Goal: Navigation & Orientation: Find specific page/section

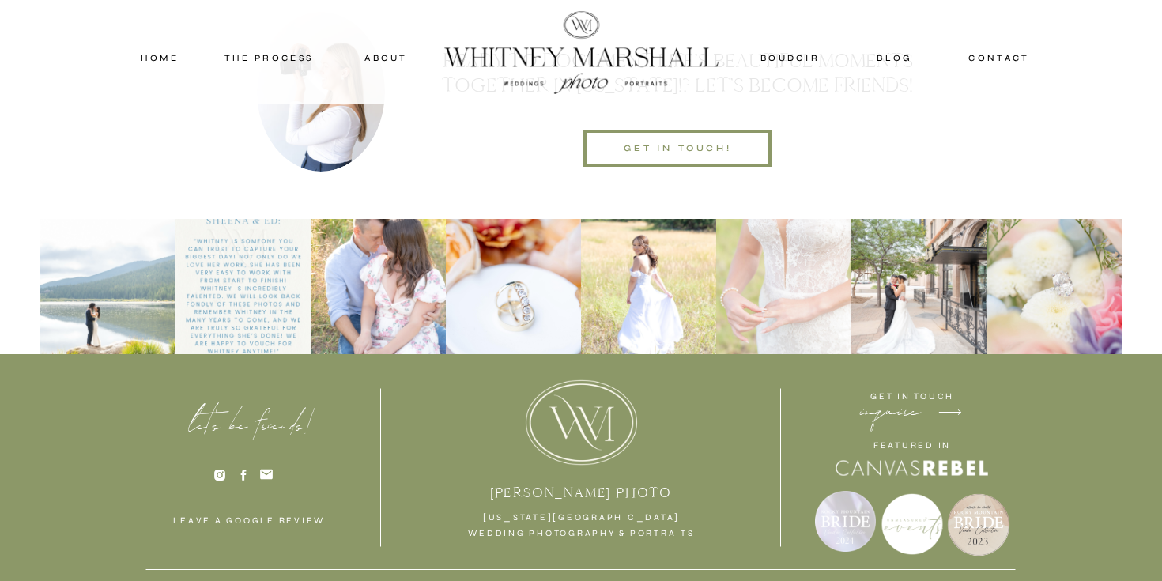
scroll to position [5109, 0]
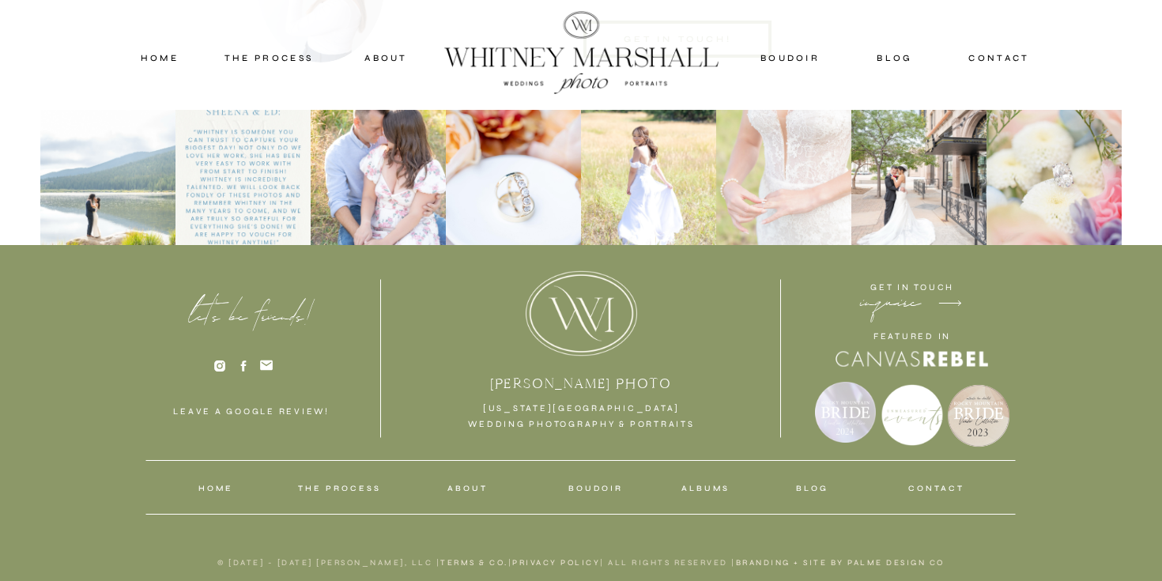
click at [700, 490] on nav "albums" at bounding box center [706, 489] width 50 height 14
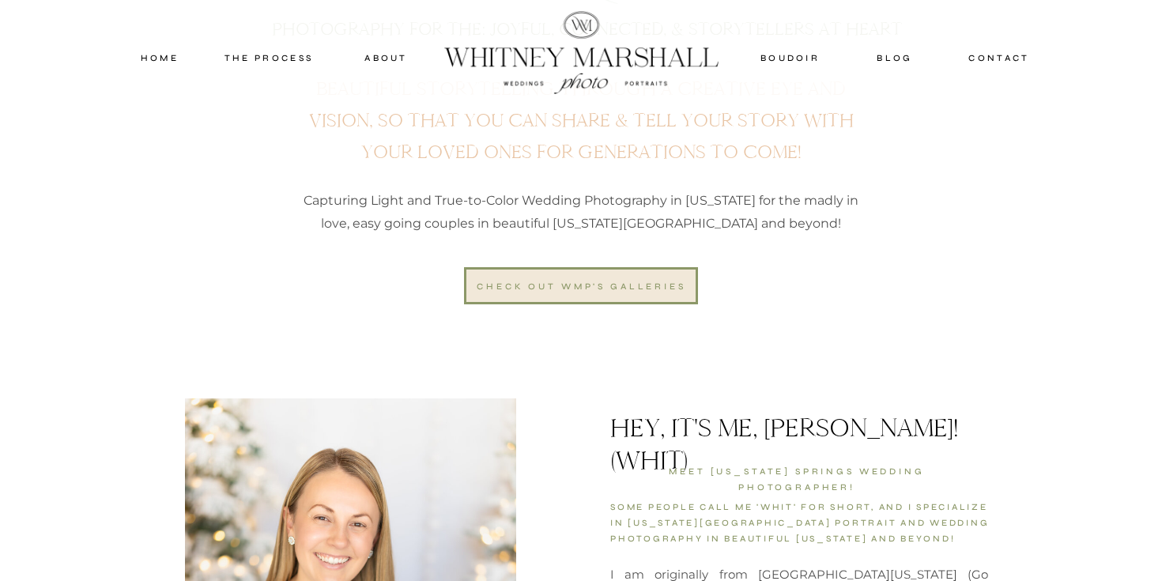
scroll to position [913, 0]
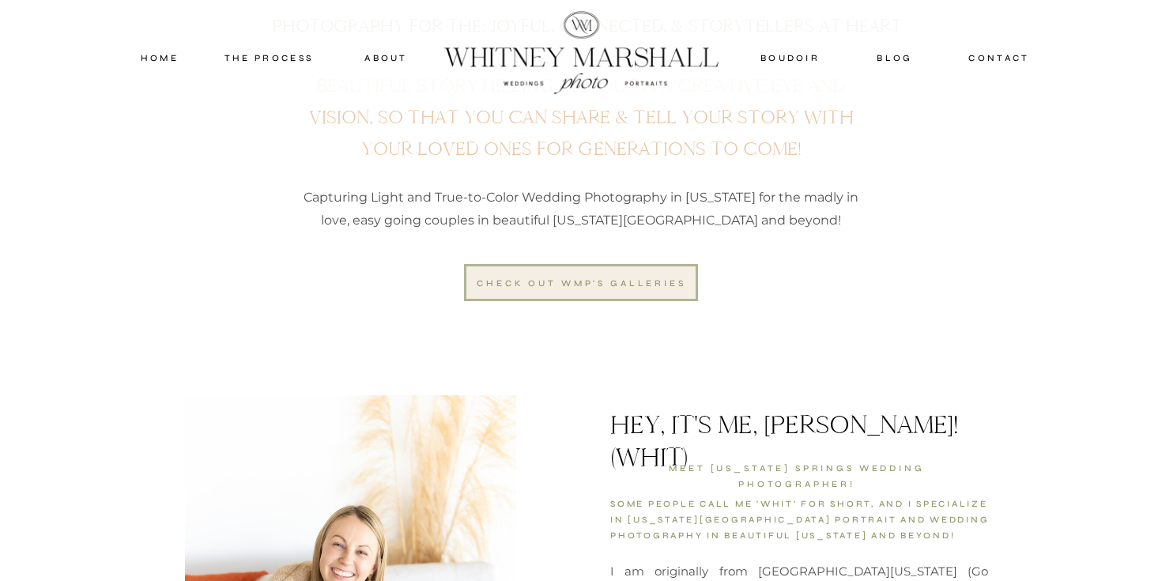
click at [602, 297] on div at bounding box center [581, 282] width 234 height 37
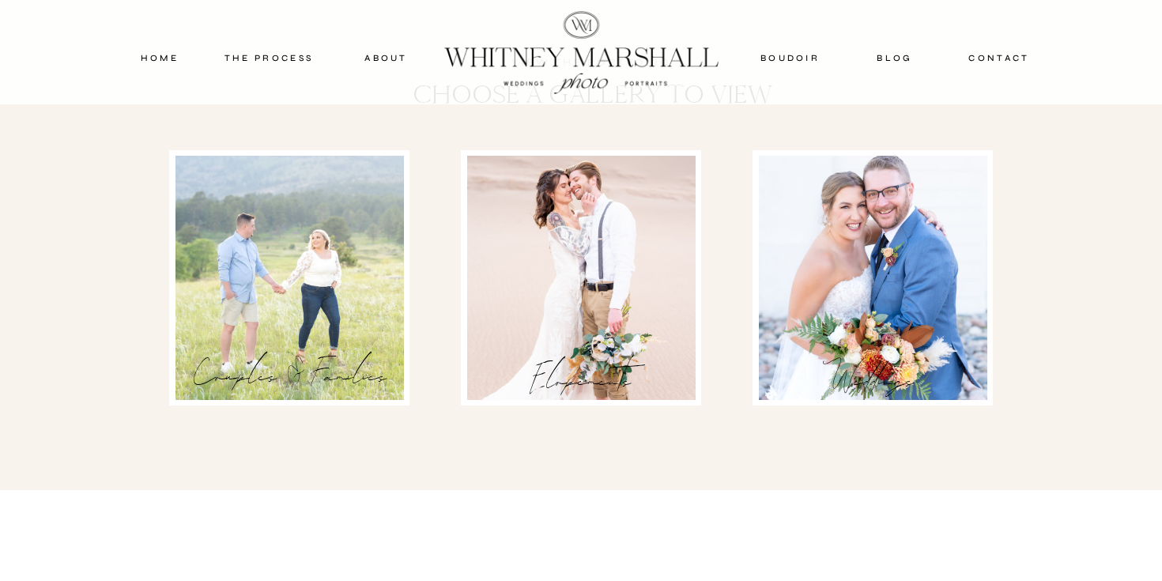
scroll to position [2467, 0]
click at [649, 259] on div at bounding box center [581, 277] width 229 height 244
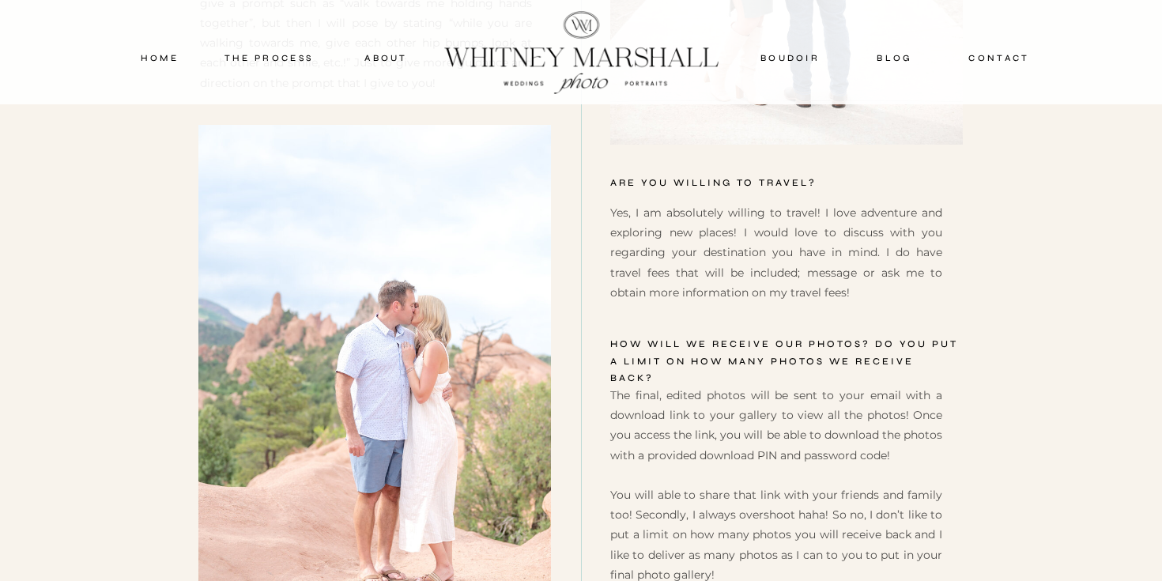
scroll to position [10243, 0]
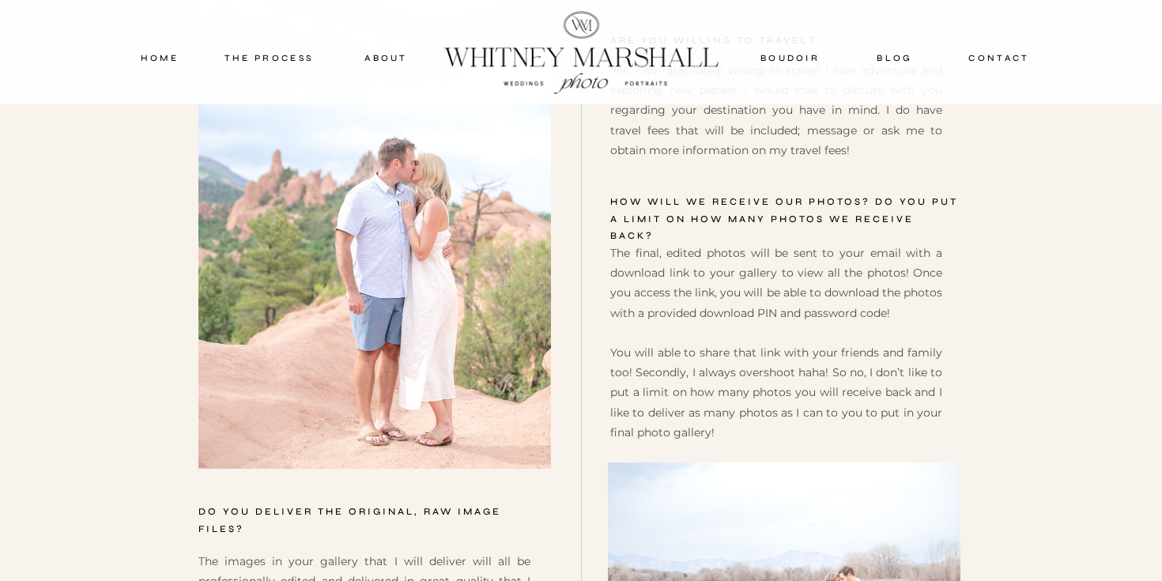
scroll to position [2467, 0]
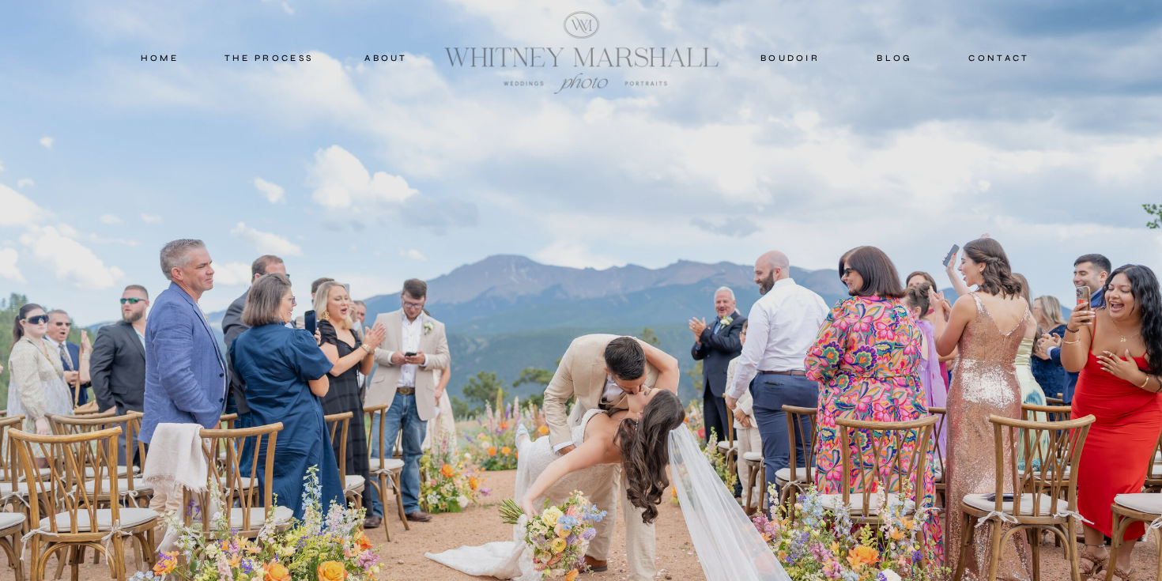
scroll to position [913, 0]
